Goal: Check status: Check status

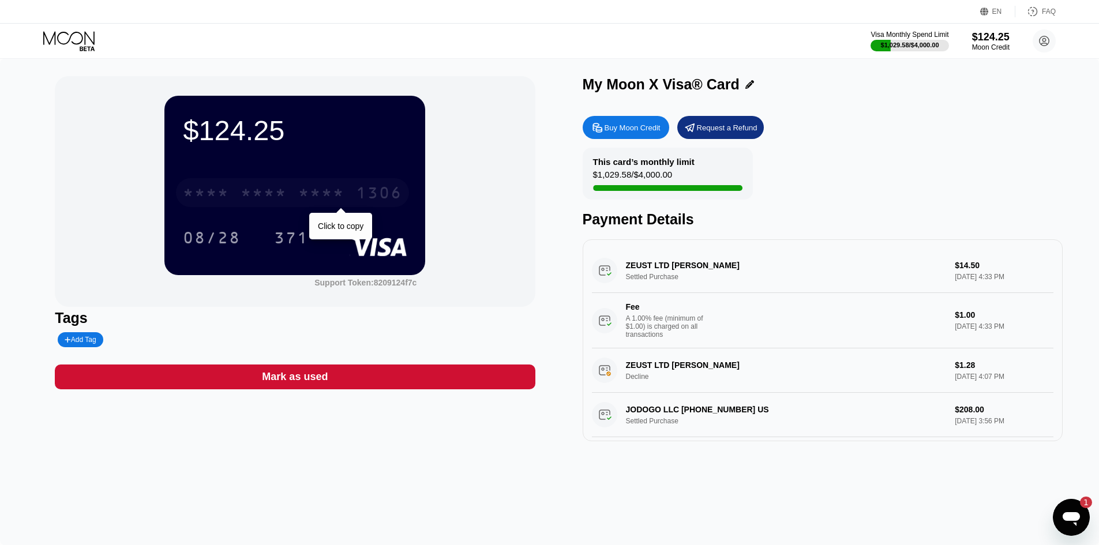
click at [266, 200] on div "* * * *" at bounding box center [264, 194] width 46 height 18
